Goal: Task Accomplishment & Management: Use online tool/utility

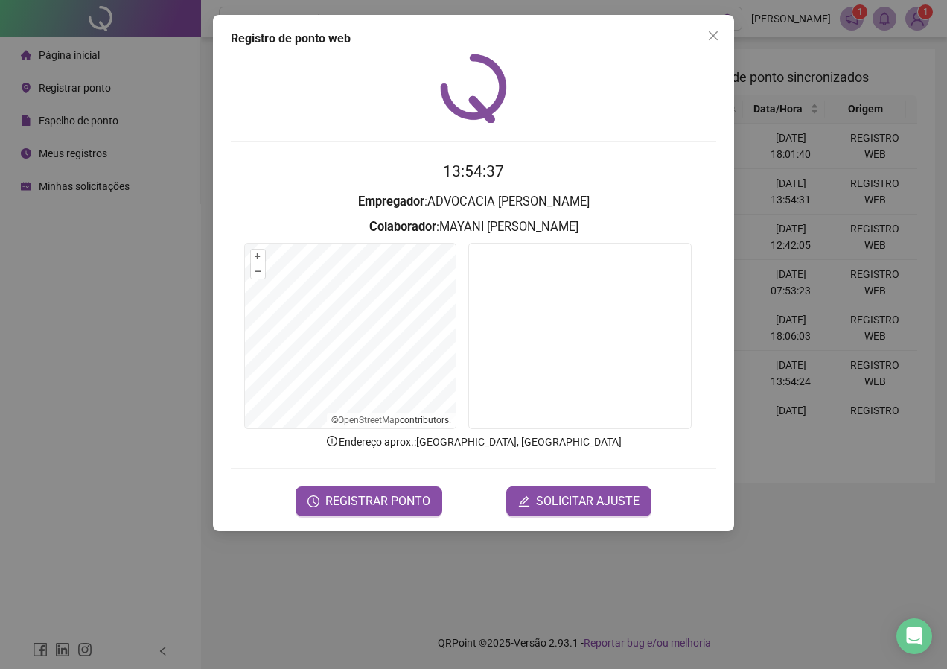
drag, startPoint x: 711, startPoint y: 35, endPoint x: 704, endPoint y: 65, distance: 30.5
click at [711, 35] on icon "close" at bounding box center [713, 36] width 12 height 12
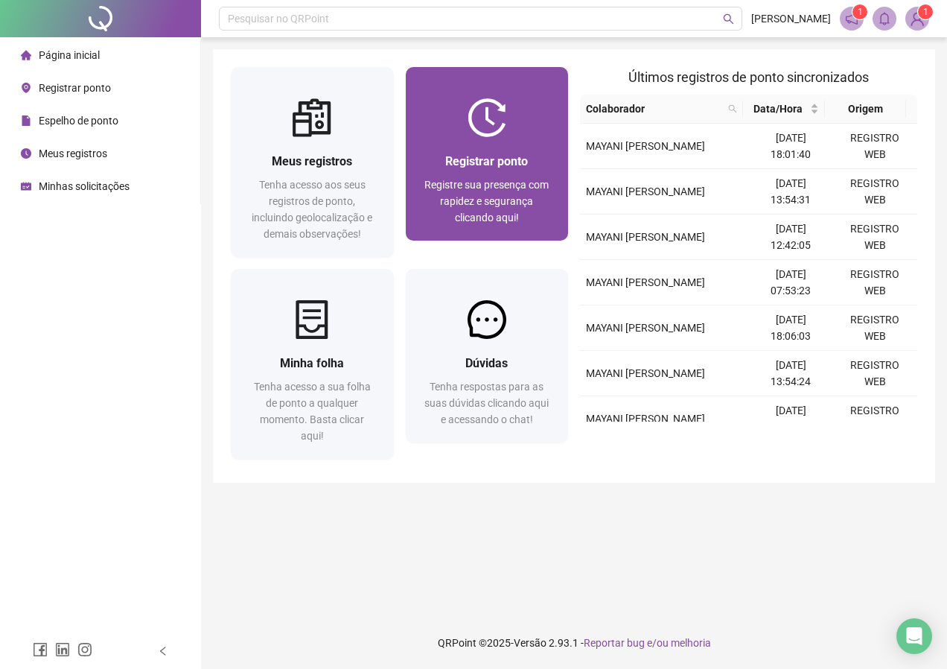
click at [486, 156] on span "Registrar ponto" at bounding box center [486, 161] width 83 height 14
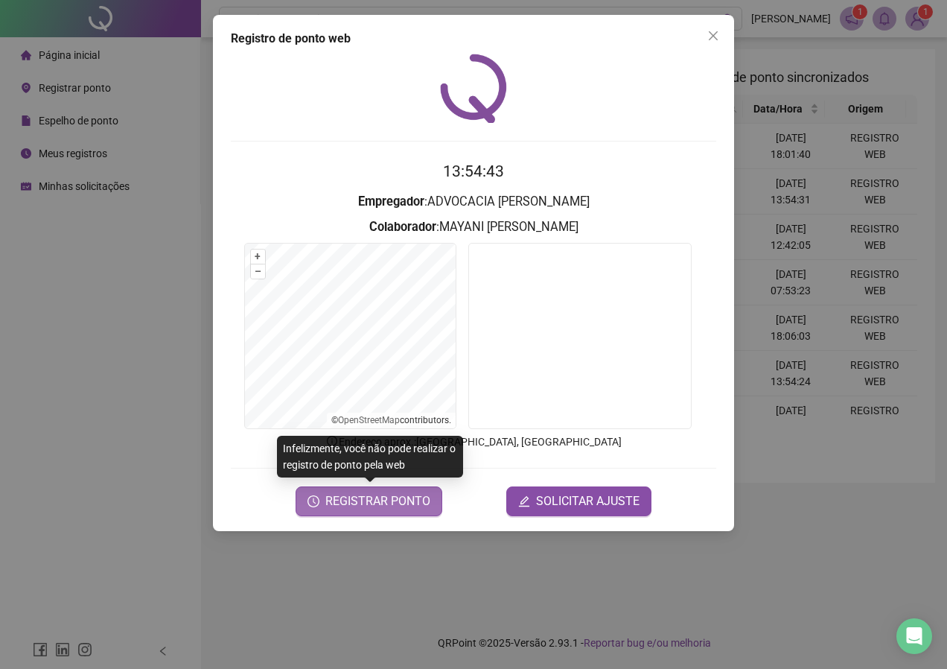
click at [373, 503] on span "REGISTRAR PONTO" at bounding box center [377, 501] width 105 height 18
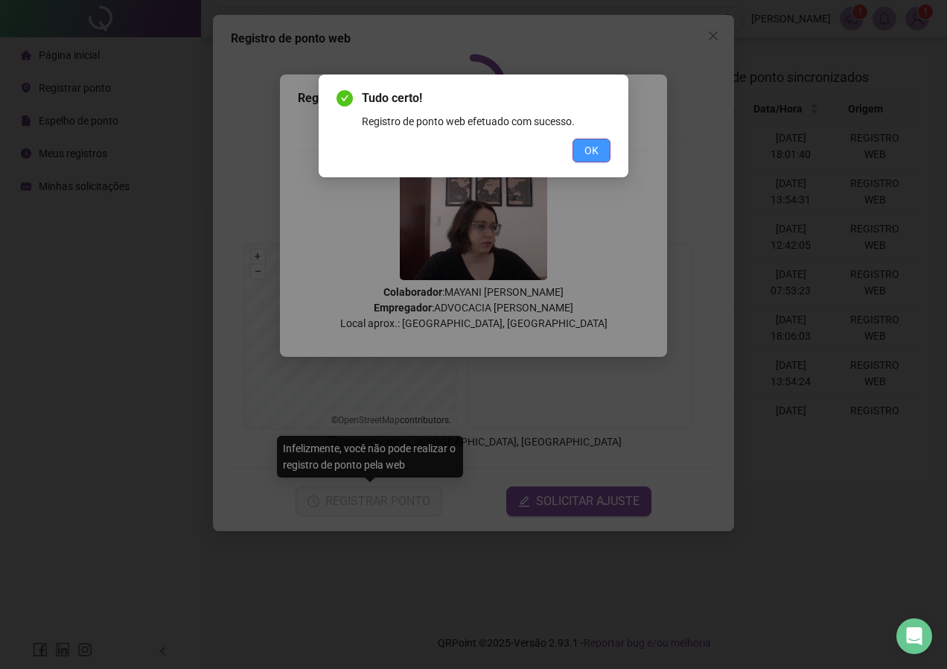
click at [590, 158] on span "OK" at bounding box center [591, 150] width 14 height 16
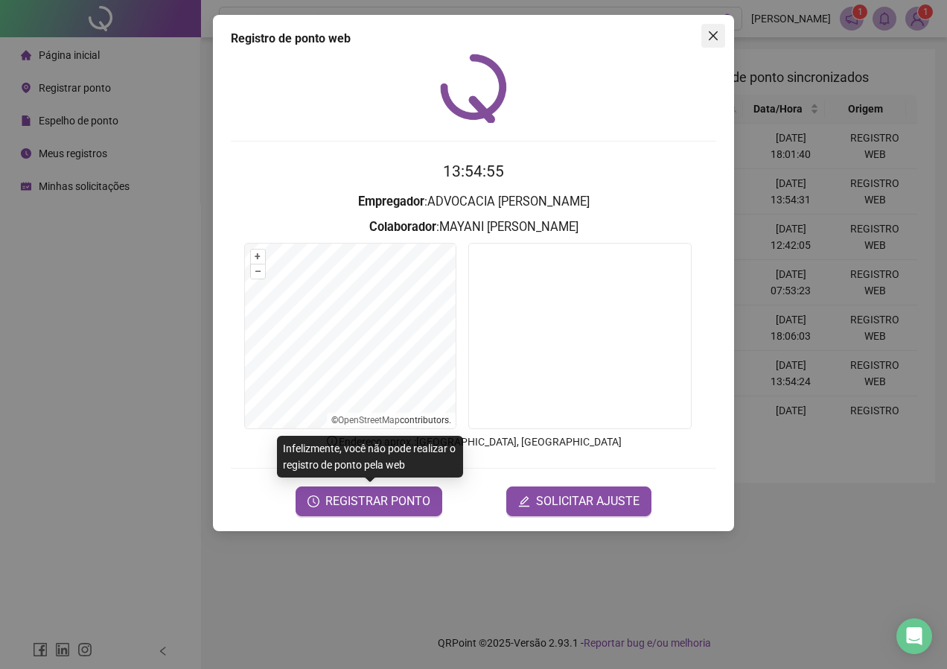
click at [710, 34] on icon "close" at bounding box center [713, 36] width 12 height 12
